Goal: Information Seeking & Learning: Learn about a topic

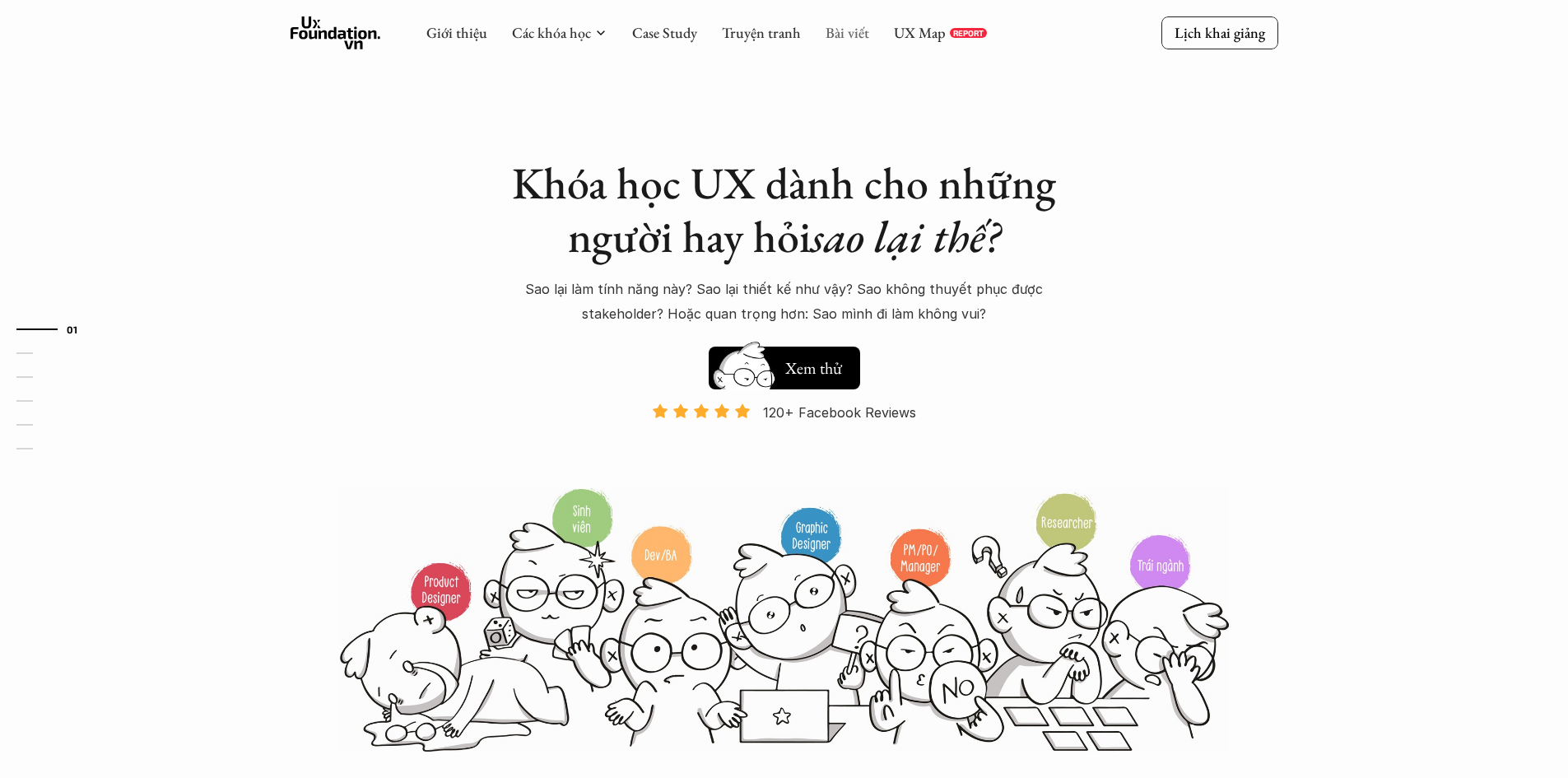
click at [843, 39] on link "Bài viết" at bounding box center [847, 32] width 43 height 19
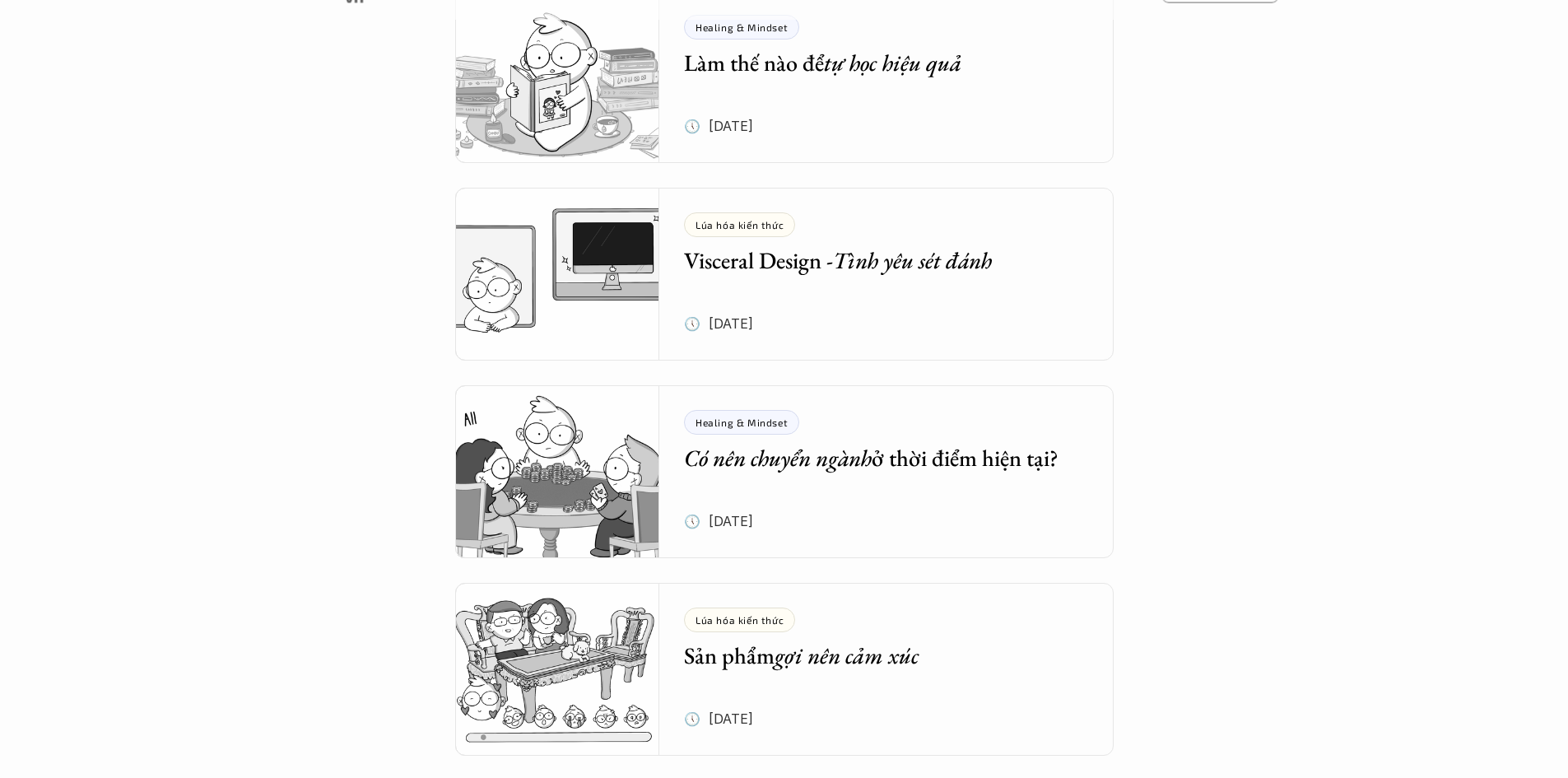
scroll to position [2471, 0]
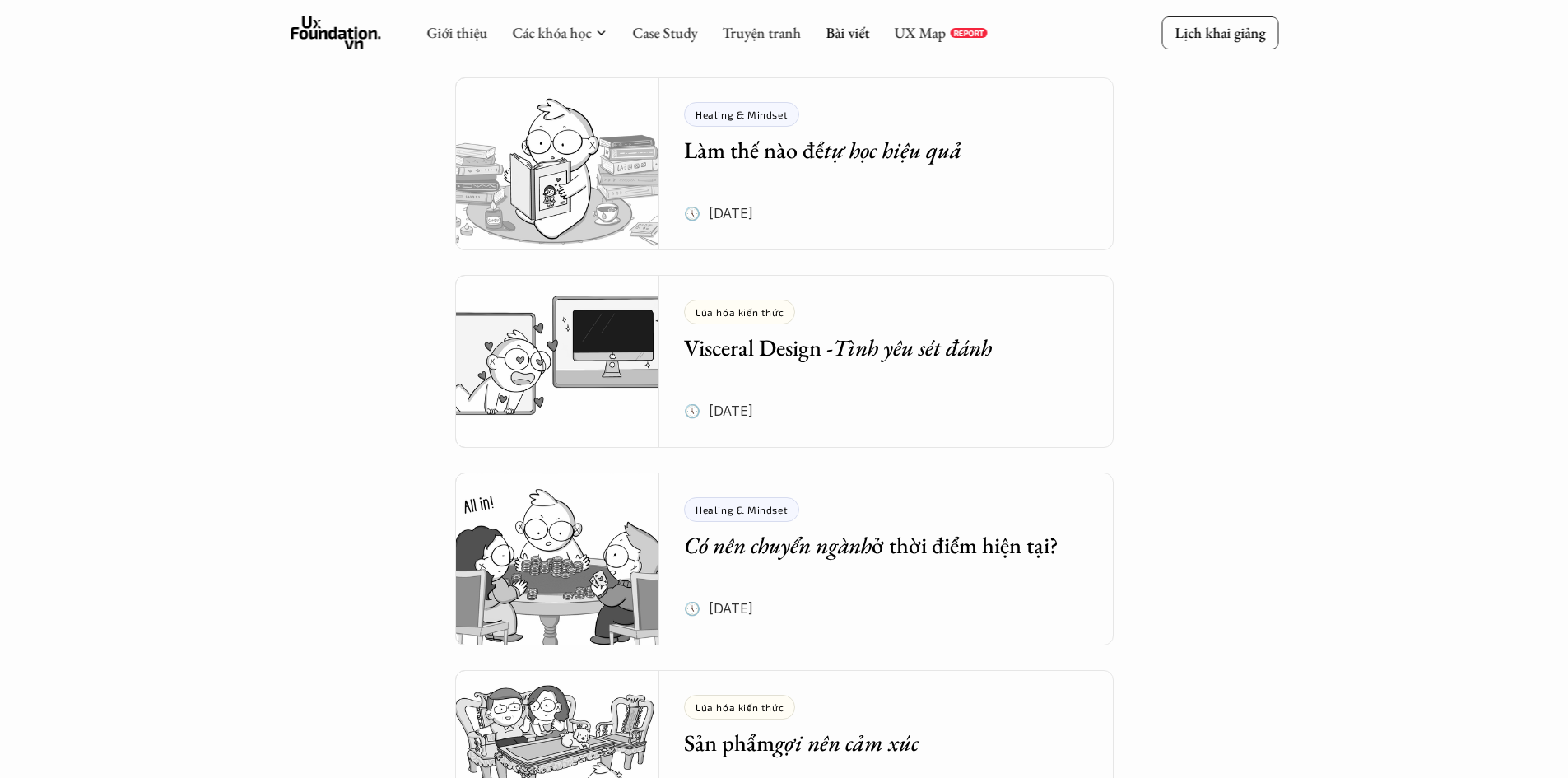
click at [814, 142] on h5 "Làm thế nào để tự học hiệu quả" at bounding box center [874, 149] width 381 height 30
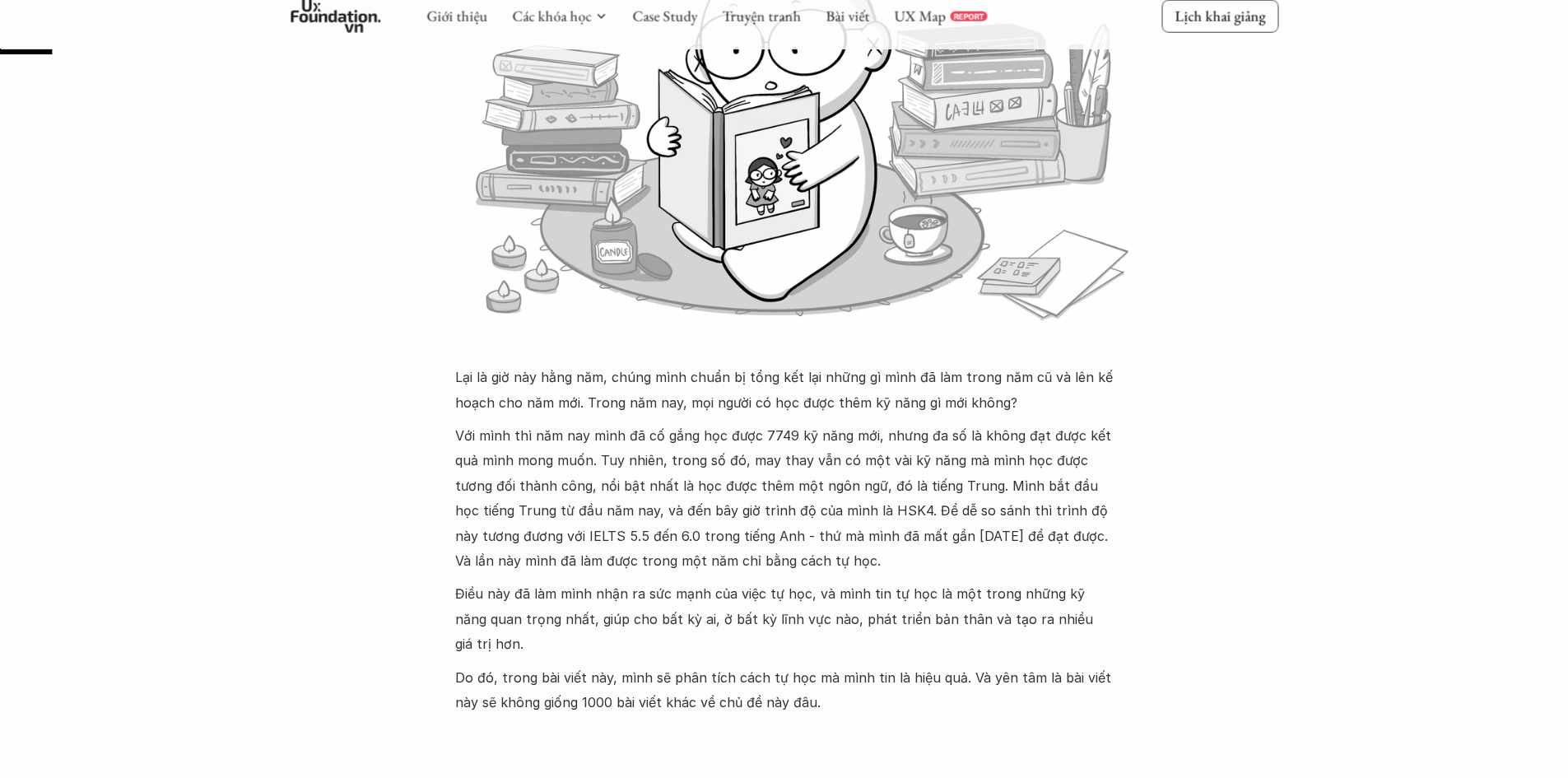
scroll to position [412, 0]
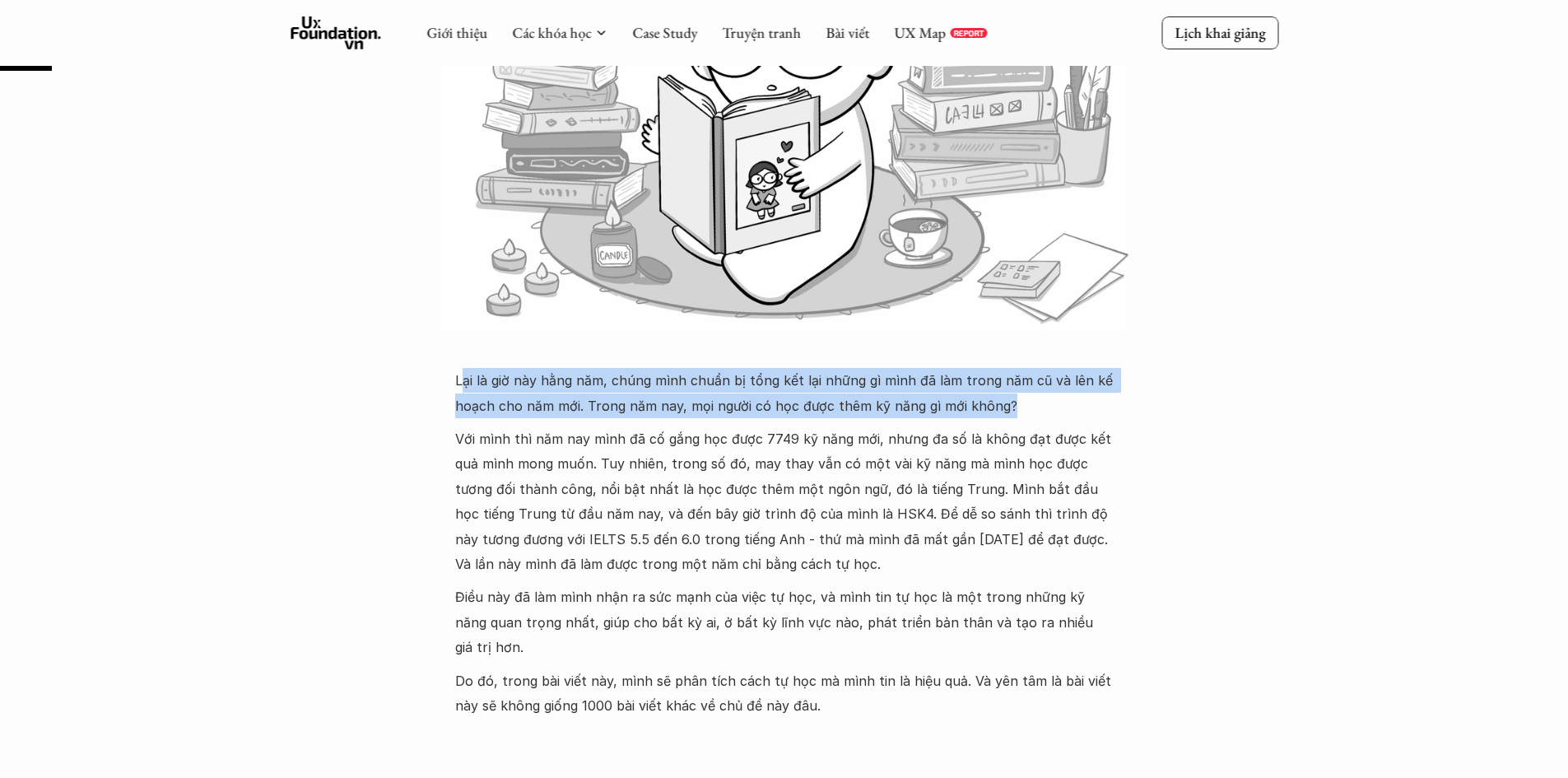
drag, startPoint x: 571, startPoint y: 389, endPoint x: 1002, endPoint y: 417, distance: 431.9
click at [1002, 417] on p "Lại là giờ này hằng năm, chúng mình chuẩn bị tổng kết lại những gì mình đã làm …" at bounding box center [784, 394] width 658 height 51
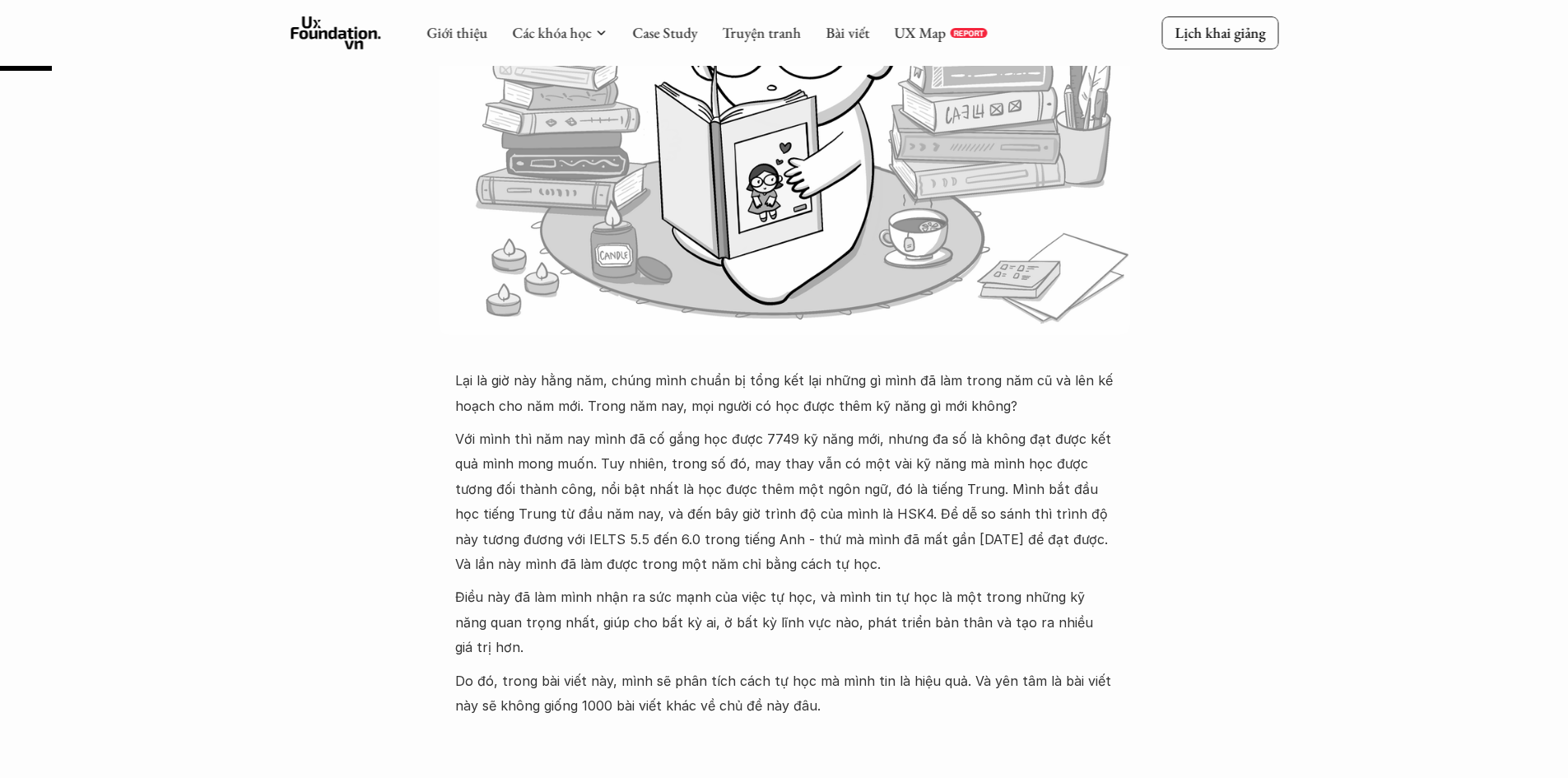
click at [983, 445] on p "Với mình thì năm nay mình đã cố gắng học được 7749 kỹ năng mới, nhưng đa số là …" at bounding box center [784, 502] width 658 height 150
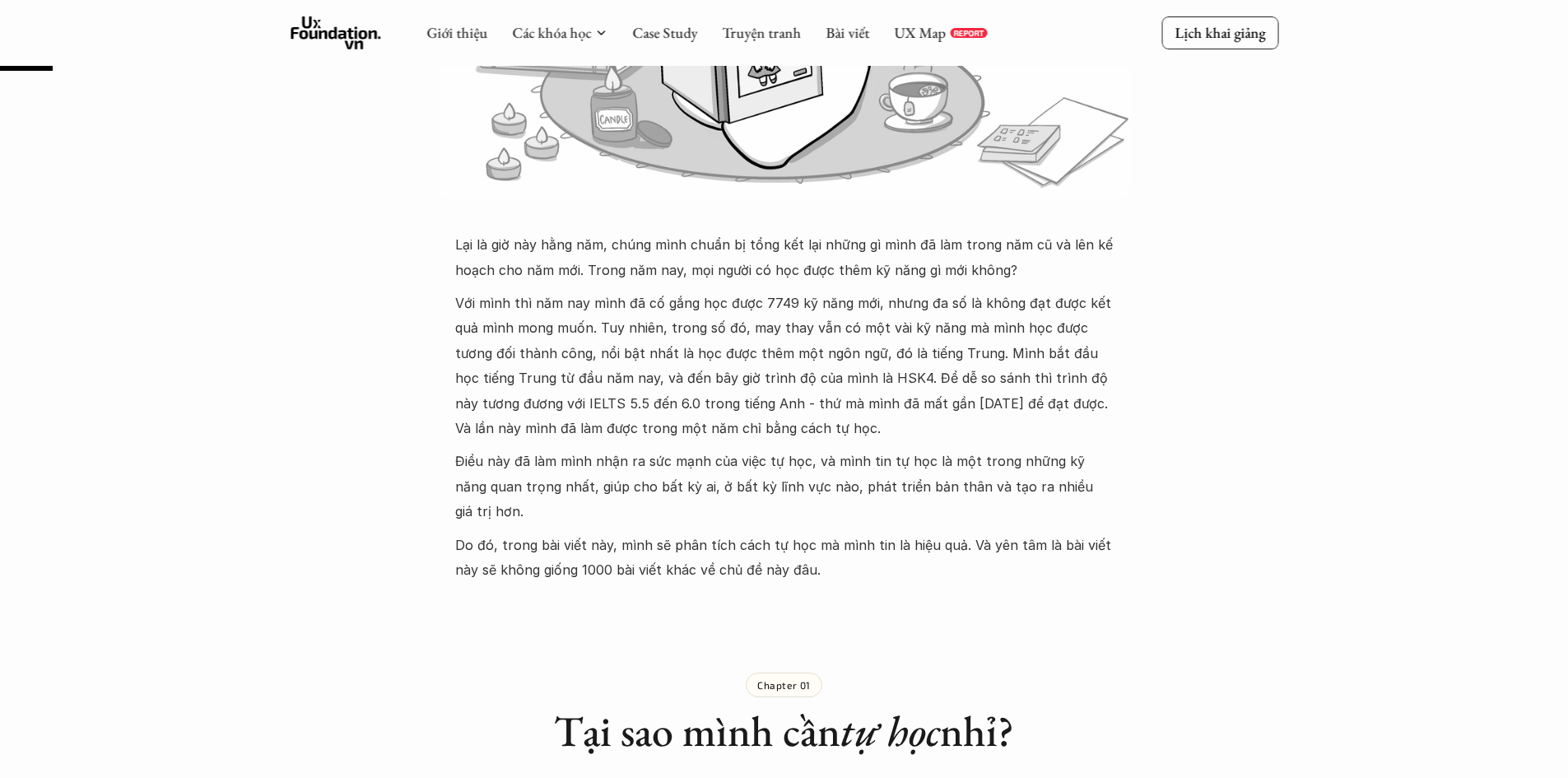
scroll to position [576, 0]
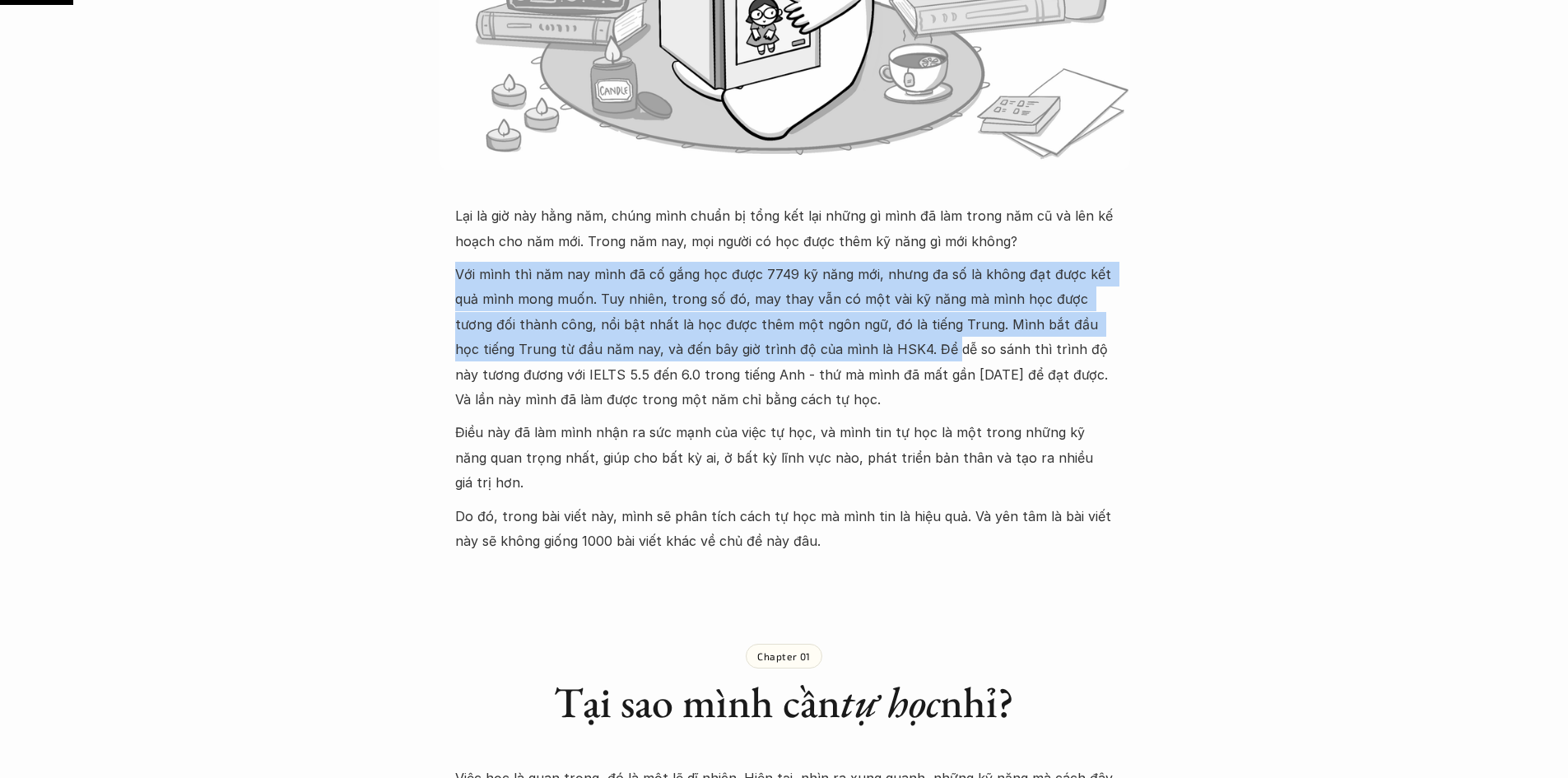
drag, startPoint x: 647, startPoint y: 279, endPoint x: 881, endPoint y: 355, distance: 246.0
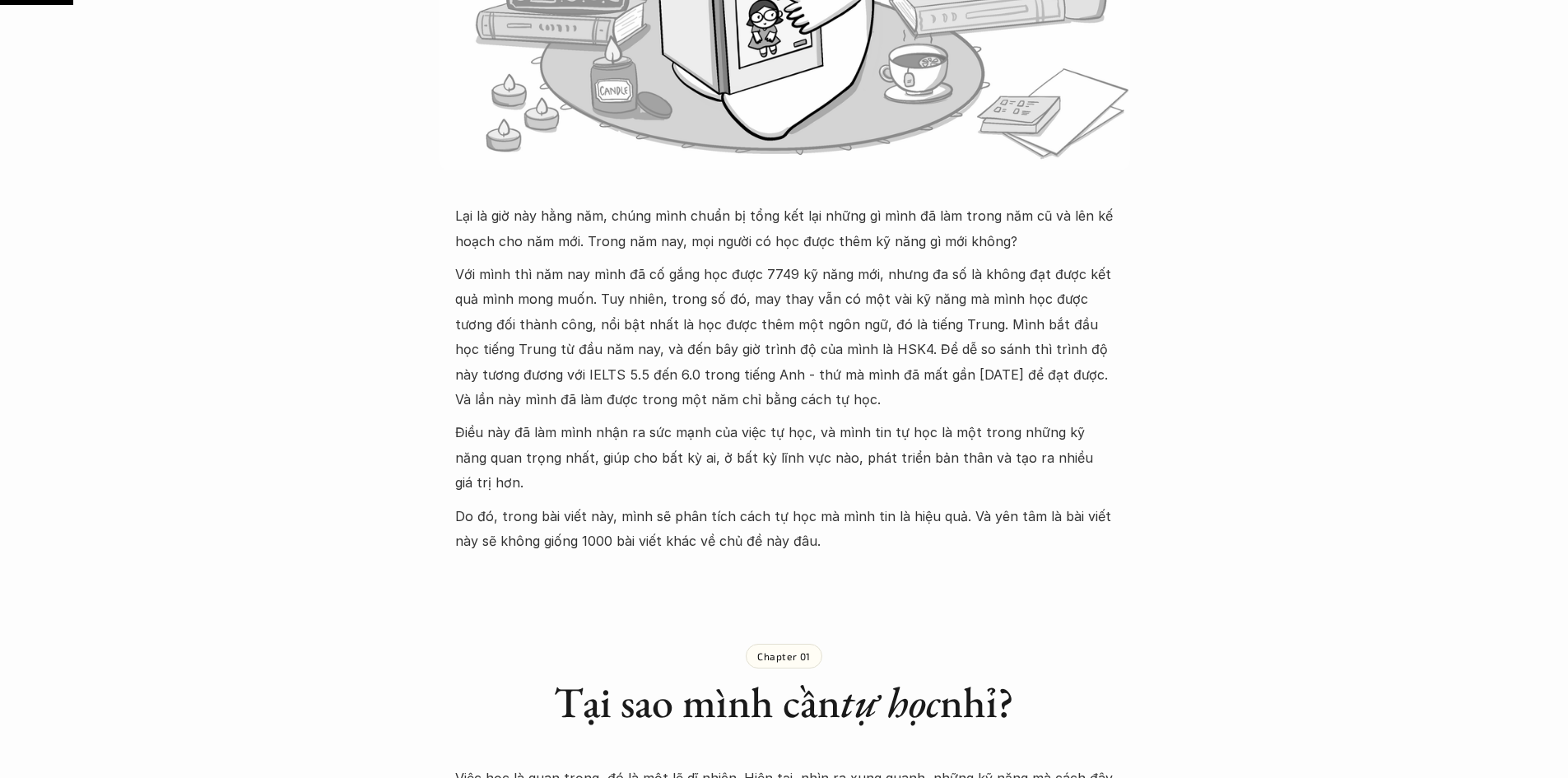
click at [878, 364] on p "Với mình thì năm nay mình đã cố gắng học được 7749 kỹ năng mới, nhưng đa số là …" at bounding box center [784, 337] width 658 height 150
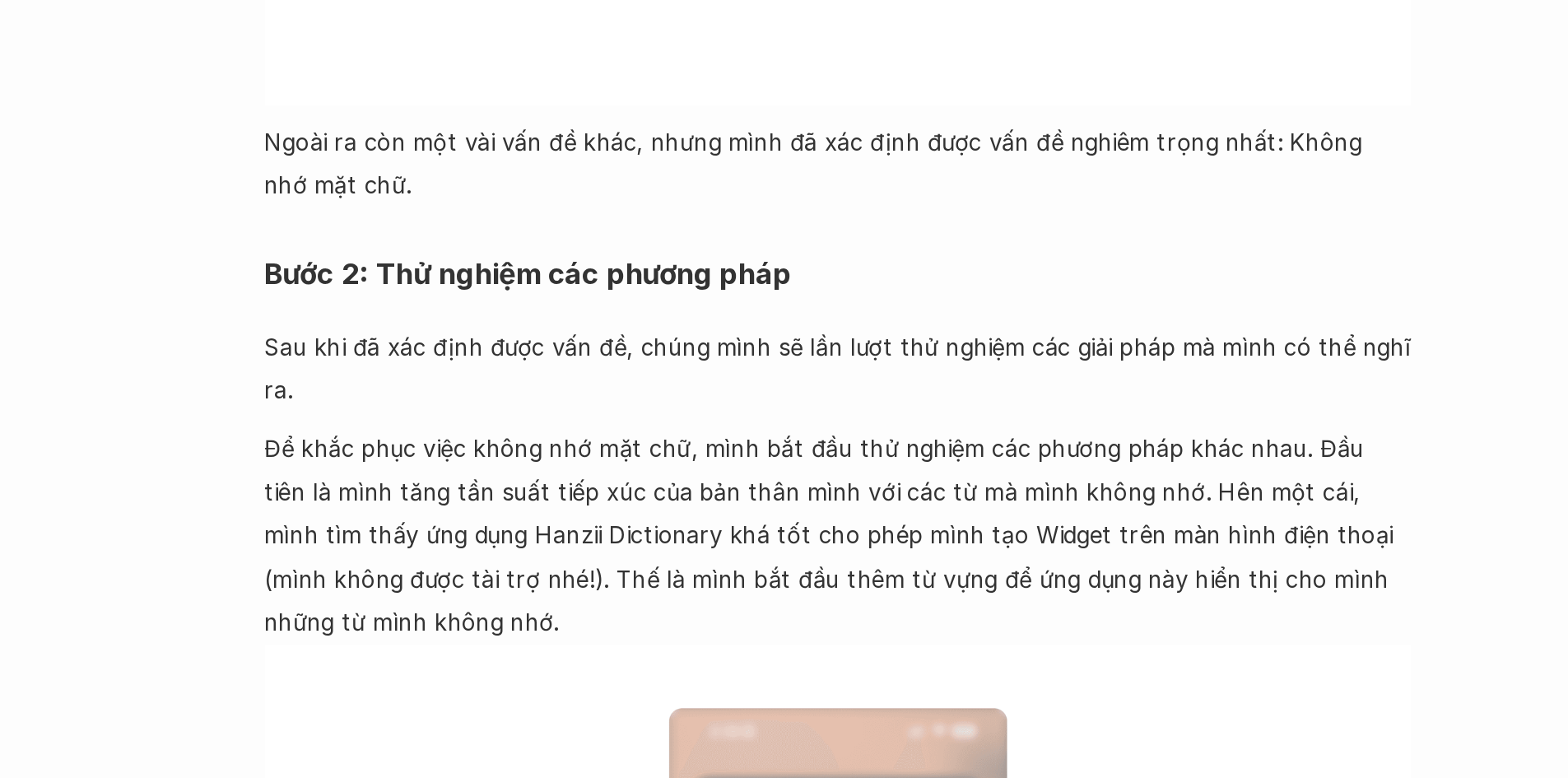
scroll to position [6239, 0]
